Goal: Task Accomplishment & Management: Manage account settings

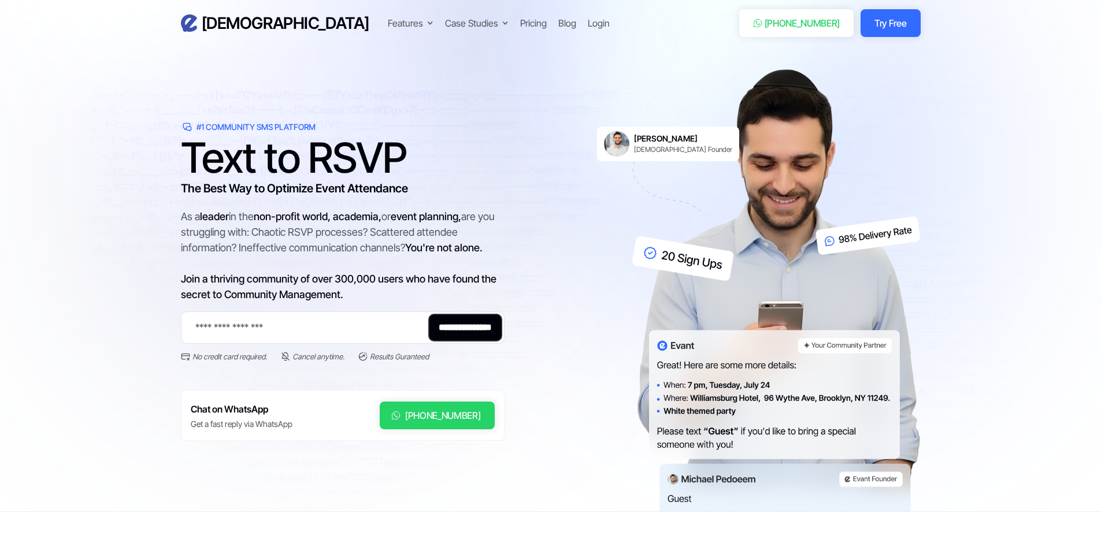
click at [490, 28] on div "Features Text-to-RSVP & Event Check-In Targeted Messaging & Scheduled Sends CRM…" at bounding box center [554, 23] width 333 height 16
click at [588, 24] on div "Login" at bounding box center [599, 23] width 22 height 14
click at [588, 22] on div "Login" at bounding box center [599, 23] width 22 height 14
